Goal: Find specific page/section: Find specific page/section

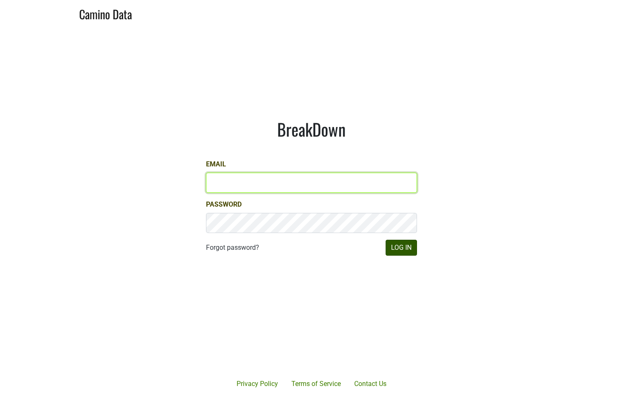
type input "[EMAIL_ADDRESS][DOMAIN_NAME]"
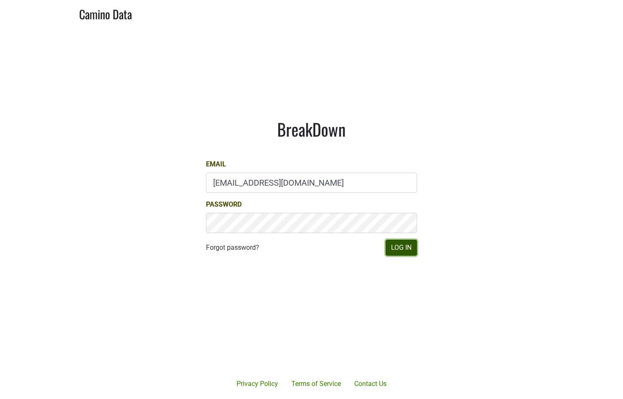
click at [408, 243] on button "Log In" at bounding box center [401, 248] width 31 height 16
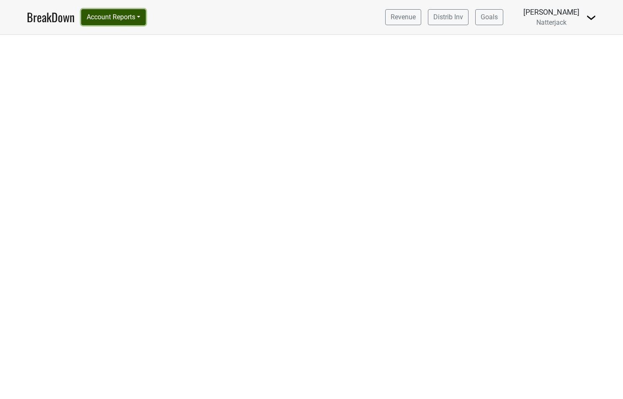
click at [139, 21] on button "Account Reports" at bounding box center [113, 17] width 64 height 16
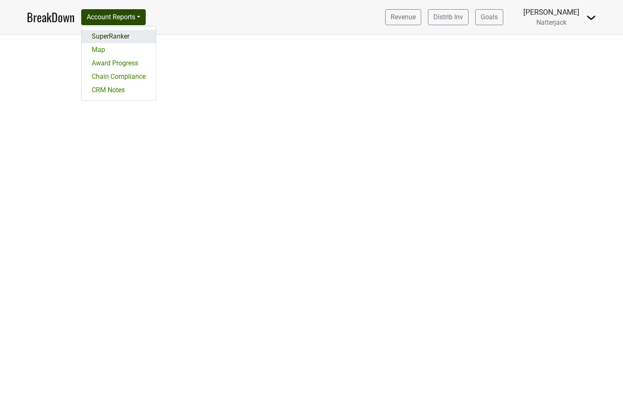
click at [134, 37] on link "SuperRanker" at bounding box center [119, 36] width 74 height 13
